Goal: Task Accomplishment & Management: Use online tool/utility

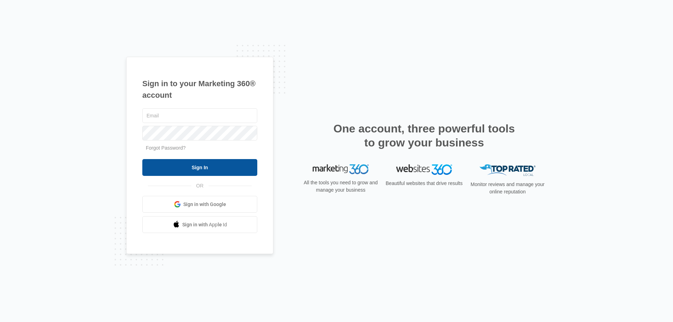
type input "[EMAIL_ADDRESS][DOMAIN_NAME]"
click at [194, 165] on input "Sign In" at bounding box center [199, 167] width 115 height 17
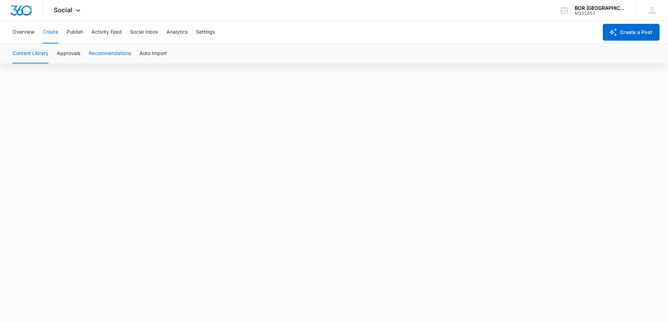
scroll to position [5, 0]
click at [74, 30] on button "Publish" at bounding box center [75, 32] width 16 height 22
click at [50, 33] on button "Create" at bounding box center [50, 32] width 15 height 22
